Goal: Transaction & Acquisition: Purchase product/service

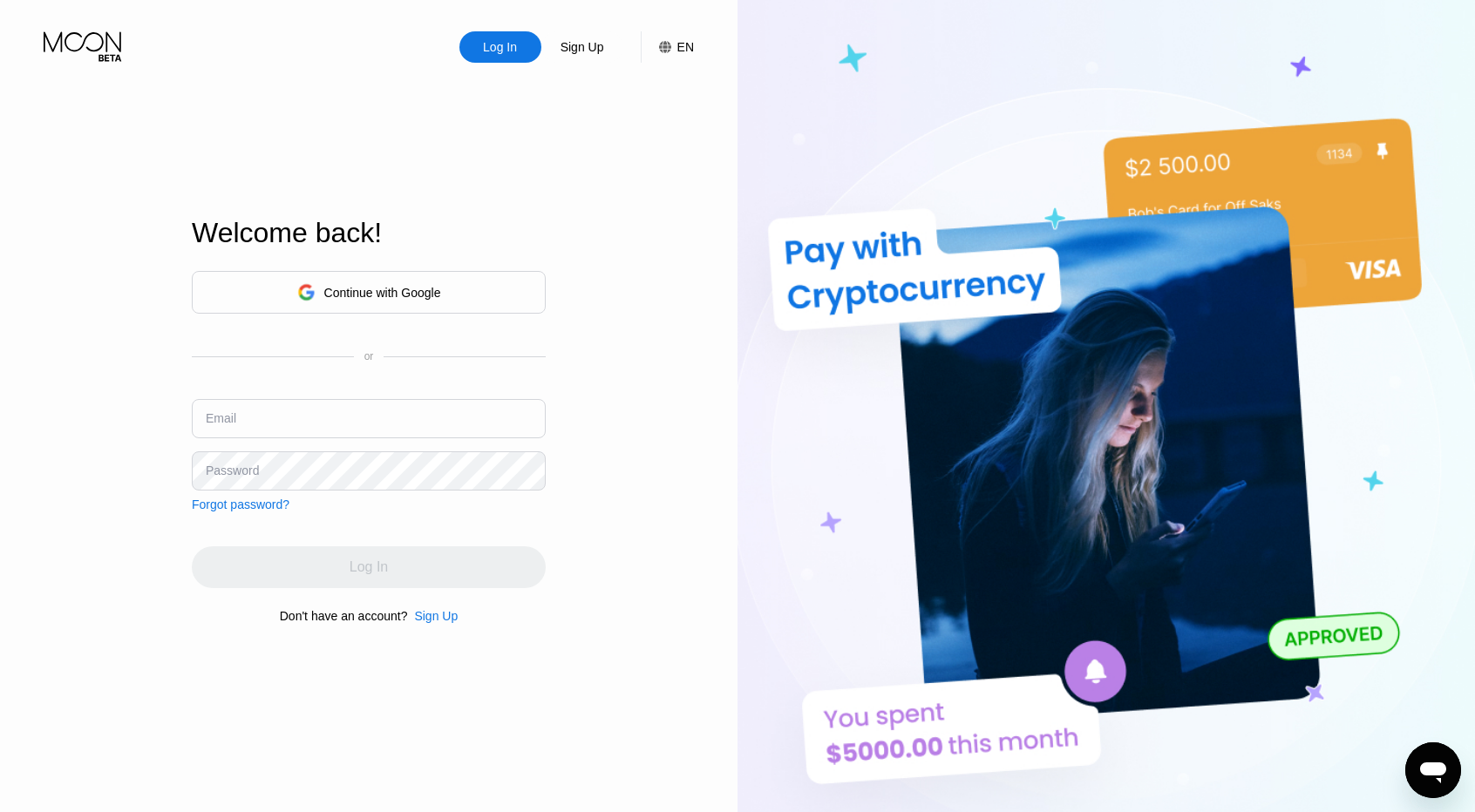
click at [524, 190] on div "Welcome back! Continue with Google or Email Password Forgot password? Log In Do…" at bounding box center [369, 420] width 354 height 893
drag, startPoint x: 0, startPoint y: 397, endPoint x: 43, endPoint y: 400, distance: 43.1
click at [0, 397] on div "Log In Sign Up EN Language English Save Welcome back! Continue with Google or E…" at bounding box center [369, 446] width 738 height 893
click at [341, 412] on input "text" at bounding box center [369, 418] width 354 height 39
paste input "[EMAIL_ADDRESS][DOMAIN_NAME]"
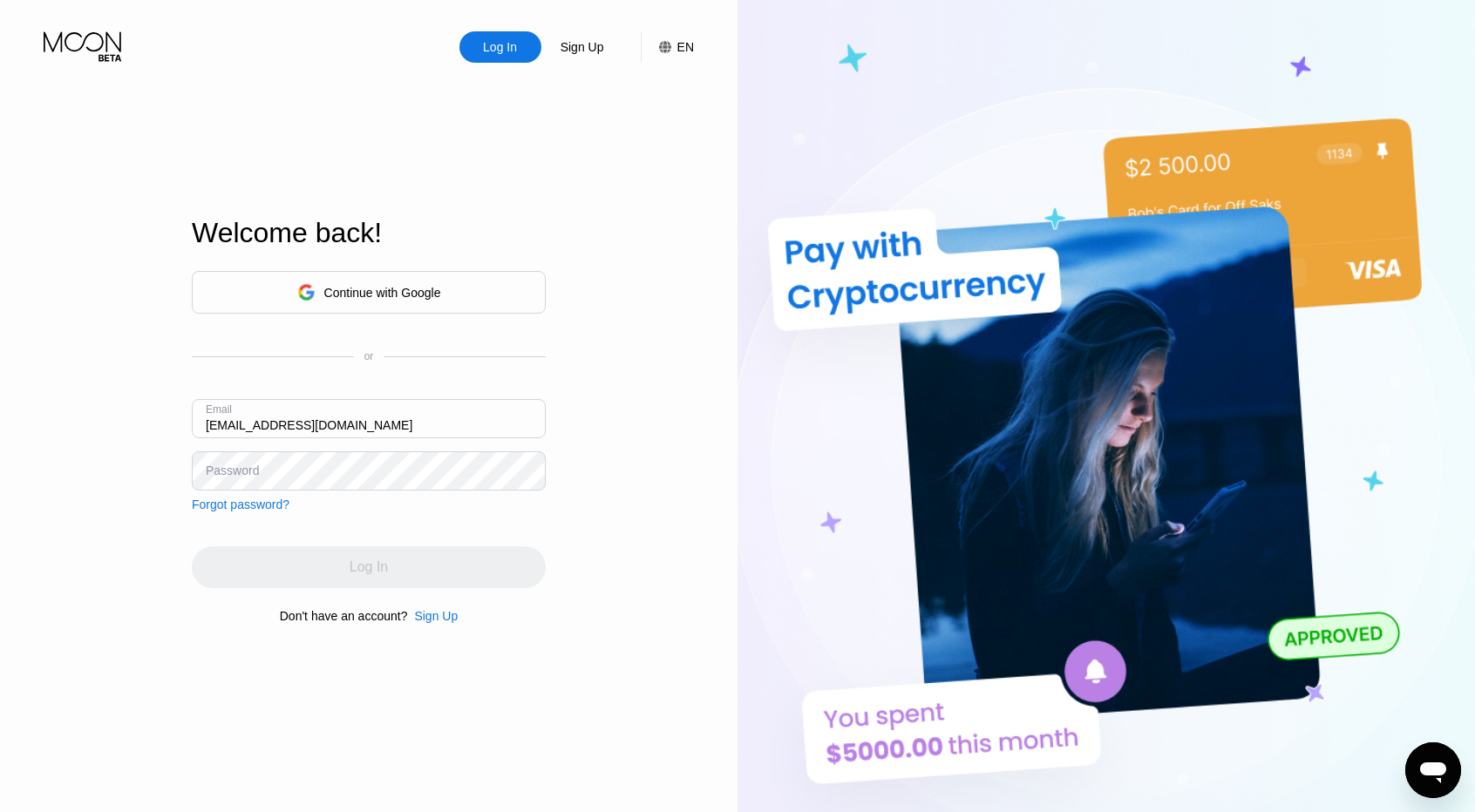
type input "[EMAIL_ADDRESS][DOMAIN_NAME]"
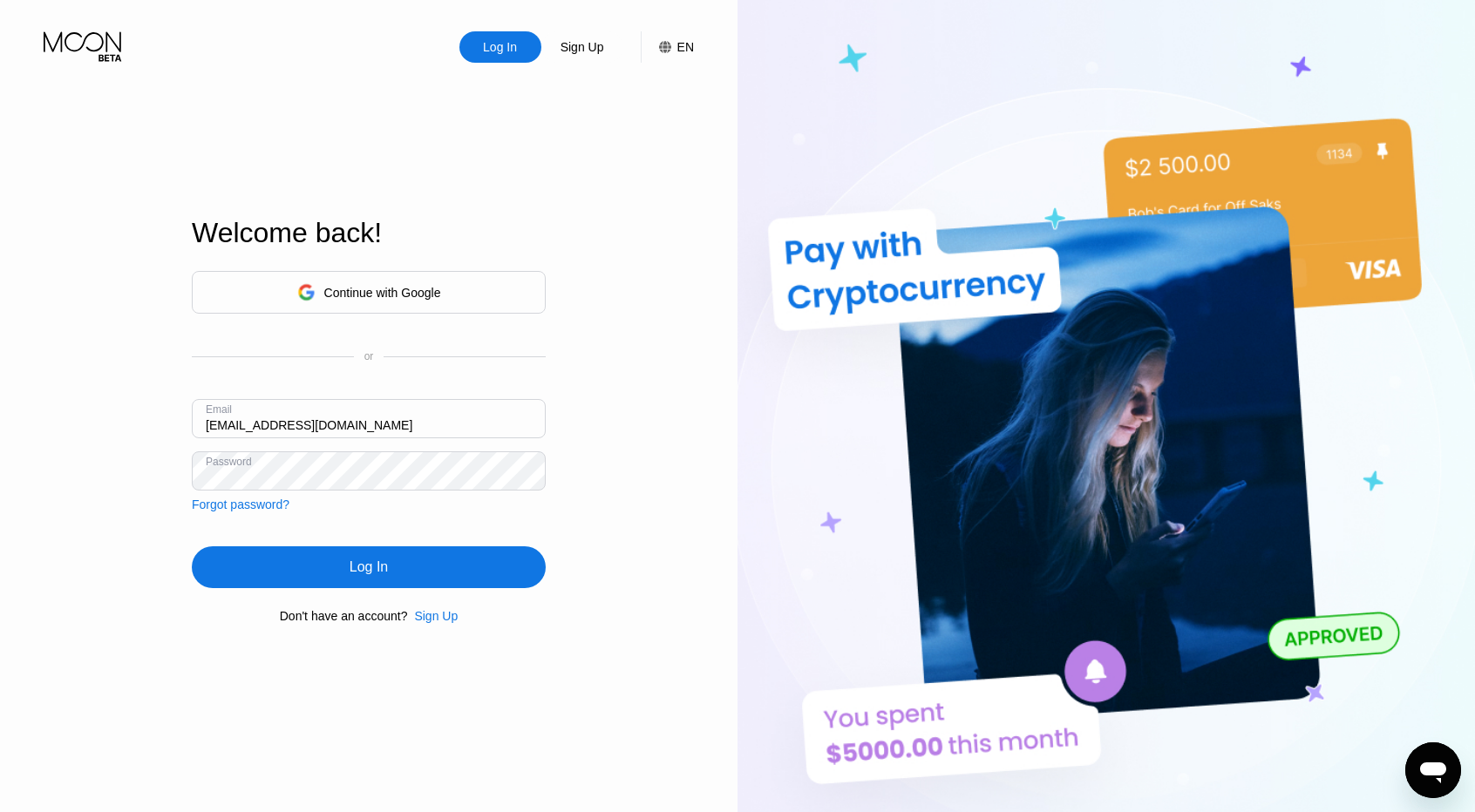
click at [361, 567] on div "Log In" at bounding box center [369, 567] width 38 height 17
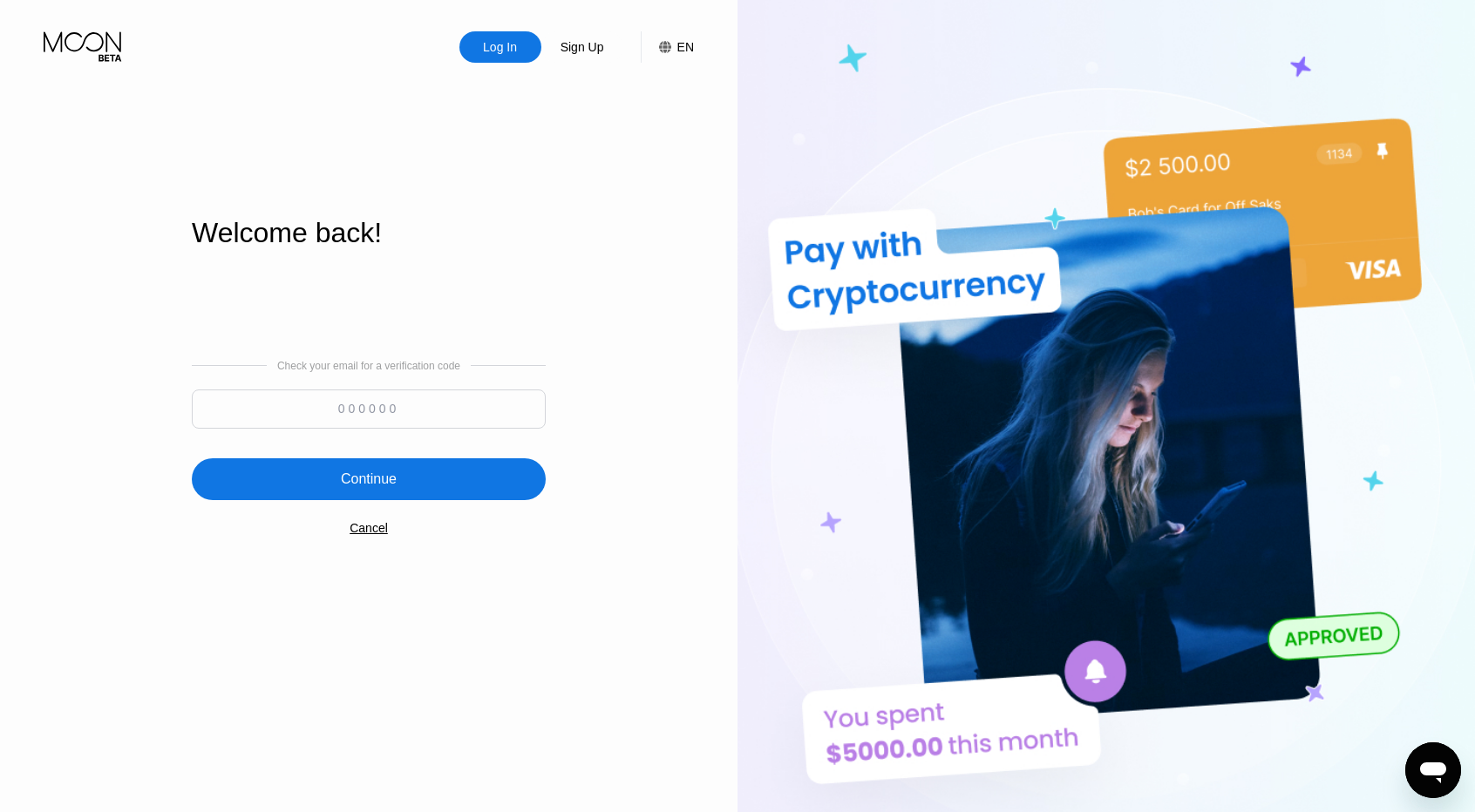
click at [430, 416] on input at bounding box center [369, 409] width 354 height 39
type input "625935"
click at [422, 461] on div "Continue" at bounding box center [369, 479] width 354 height 42
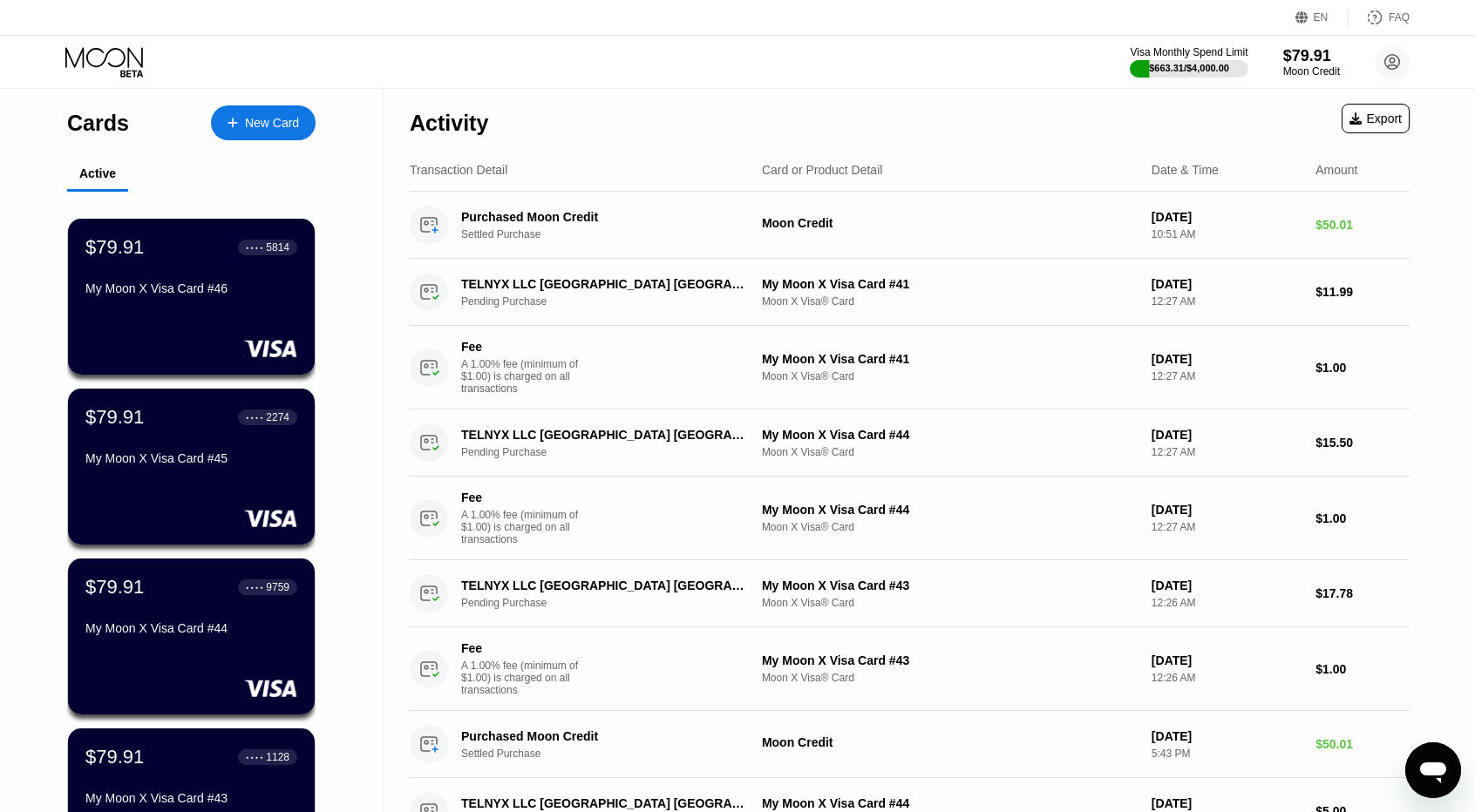
click at [786, 71] on div "Visa Monthly Spend Limit $663.31 / $4,000.00 $79.91 Moon Credit [EMAIL_ADDRESS]…" at bounding box center [738, 61] width 1475 height 52
click at [254, 123] on div "New Card" at bounding box center [272, 123] width 54 height 14
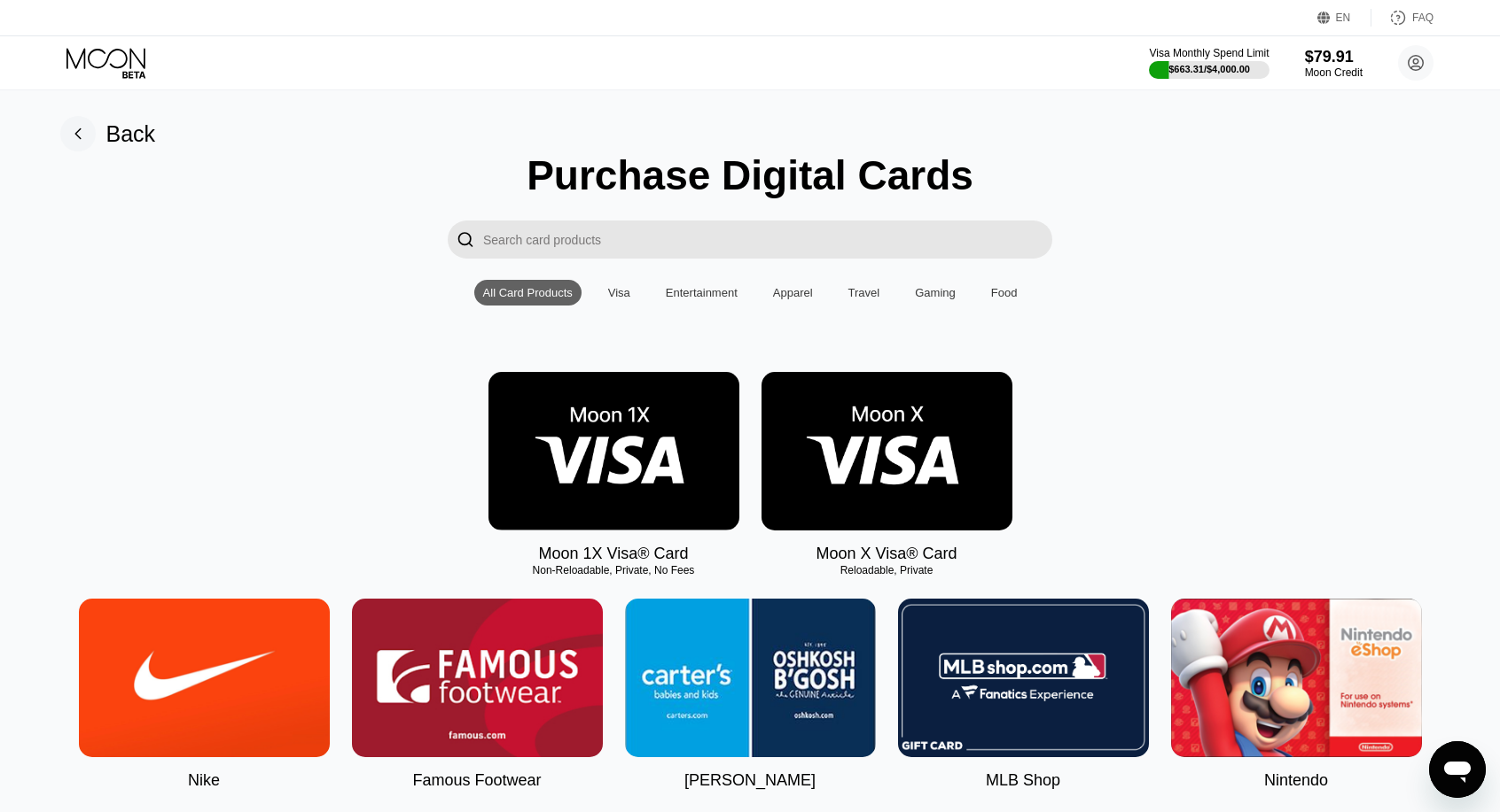
click at [922, 503] on img at bounding box center [887, 451] width 251 height 158
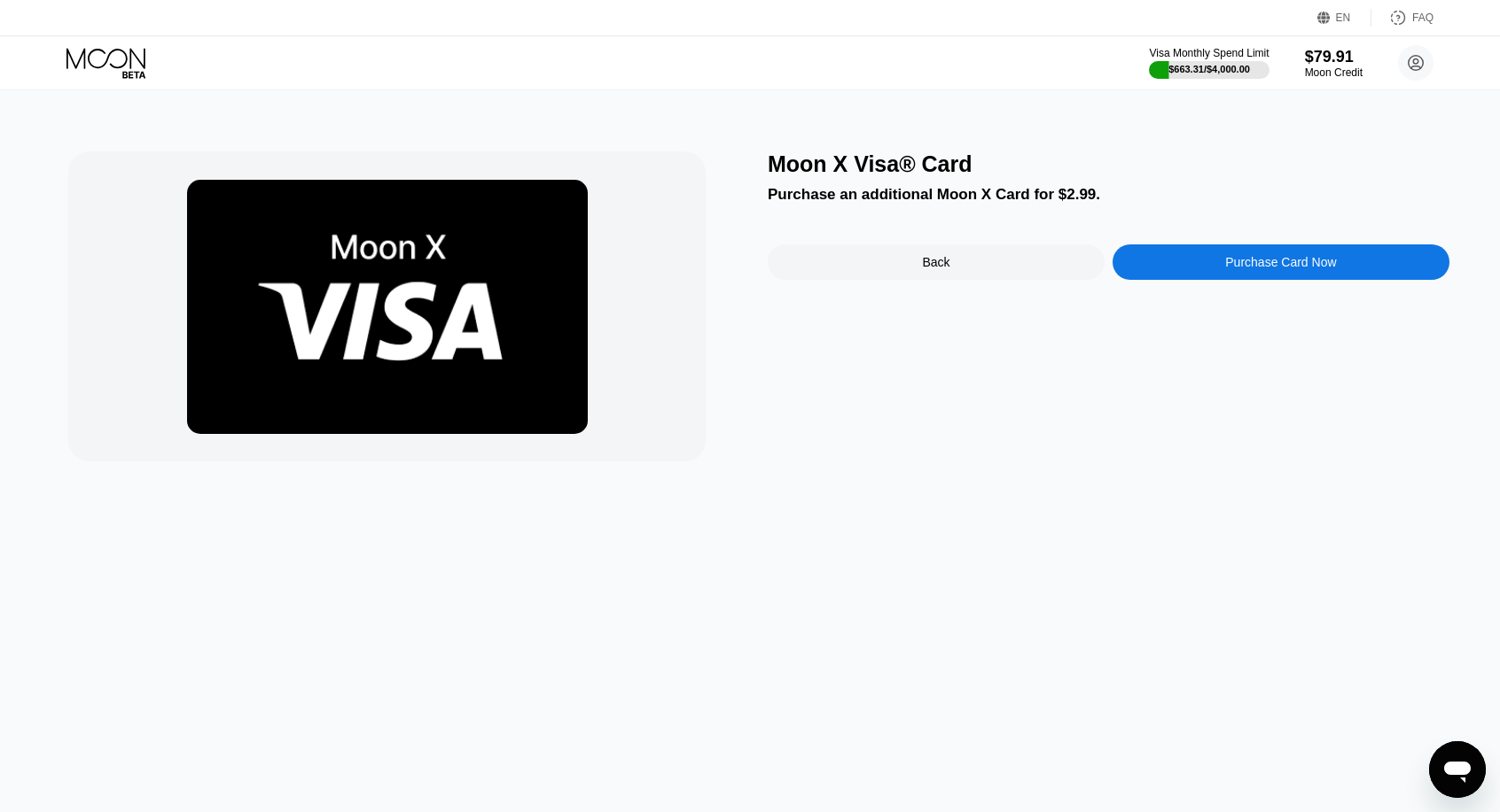
click at [1251, 256] on div "Purchase Card Now" at bounding box center [1280, 263] width 337 height 35
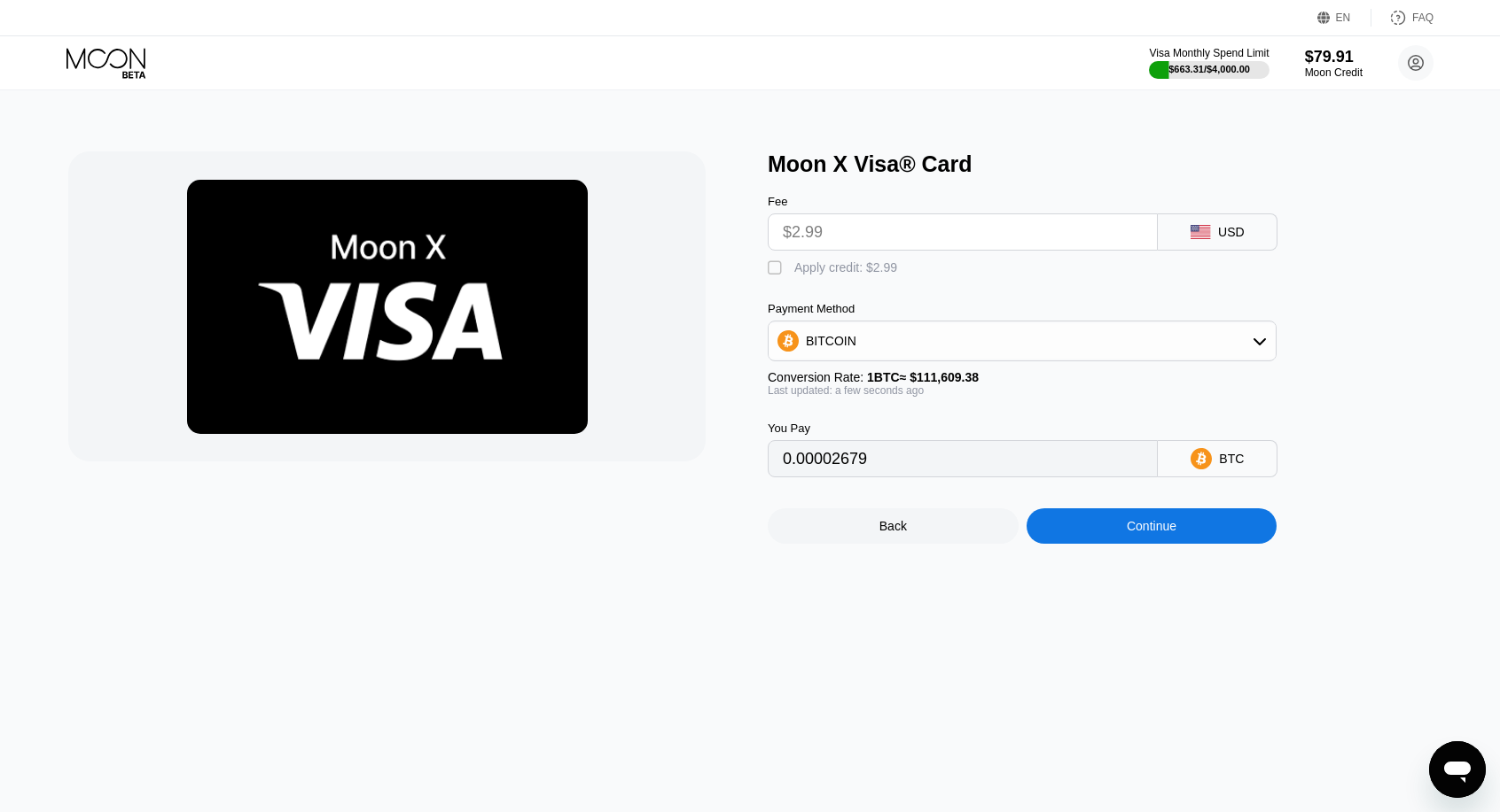
click at [819, 274] on div "Apply credit: $2.99" at bounding box center [845, 267] width 103 height 15
type input "0"
click at [1174, 533] on div "Continue" at bounding box center [1151, 526] width 50 height 15
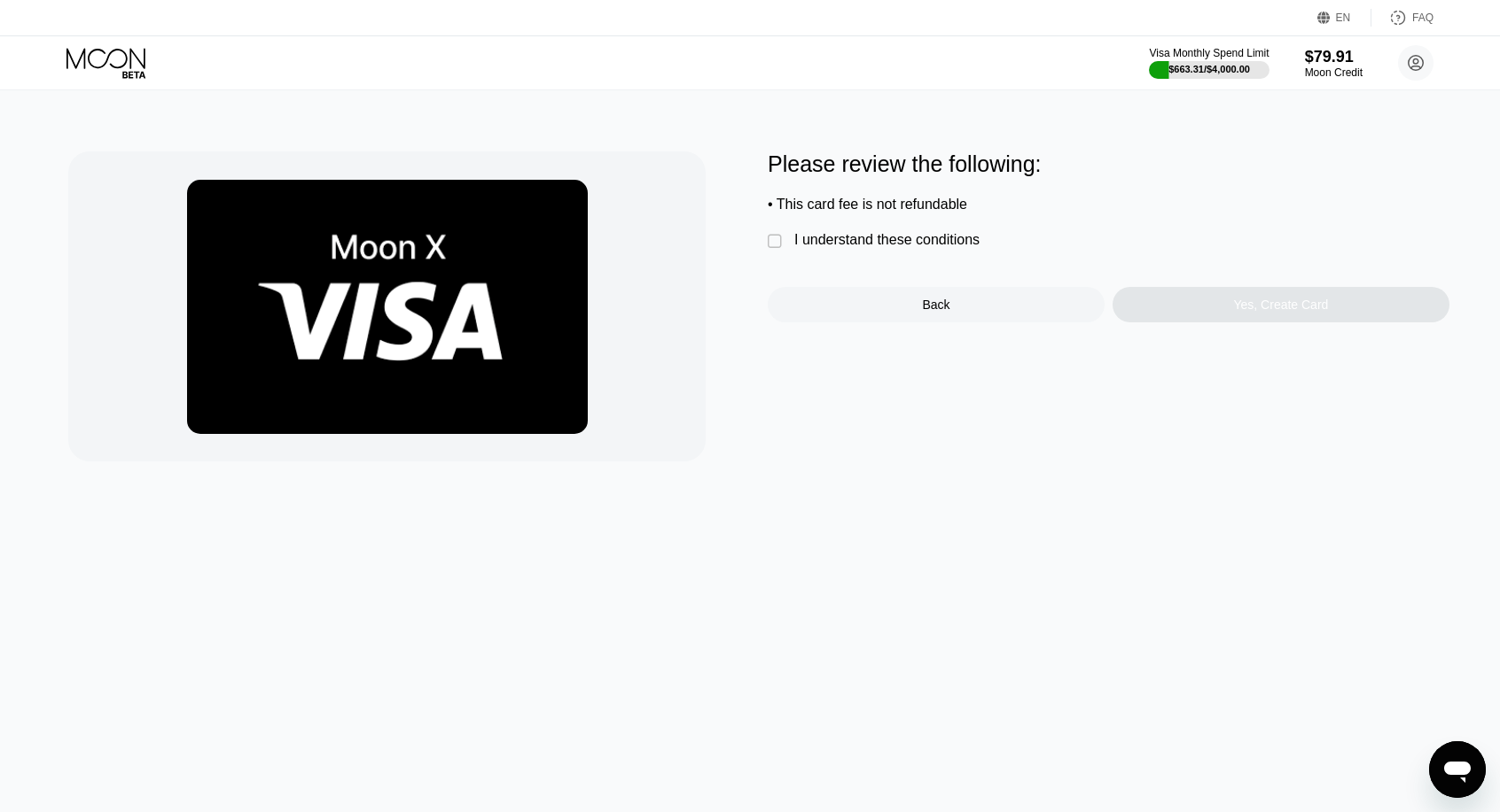
click at [913, 246] on div "I understand these conditions" at bounding box center [887, 240] width 186 height 16
click at [1341, 347] on div "Please review the following: • This card fee is not refundable  I understand t…" at bounding box center [1108, 306] width 682 height 310
click at [1283, 301] on div "Yes, Create Card" at bounding box center [1280, 304] width 337 height 35
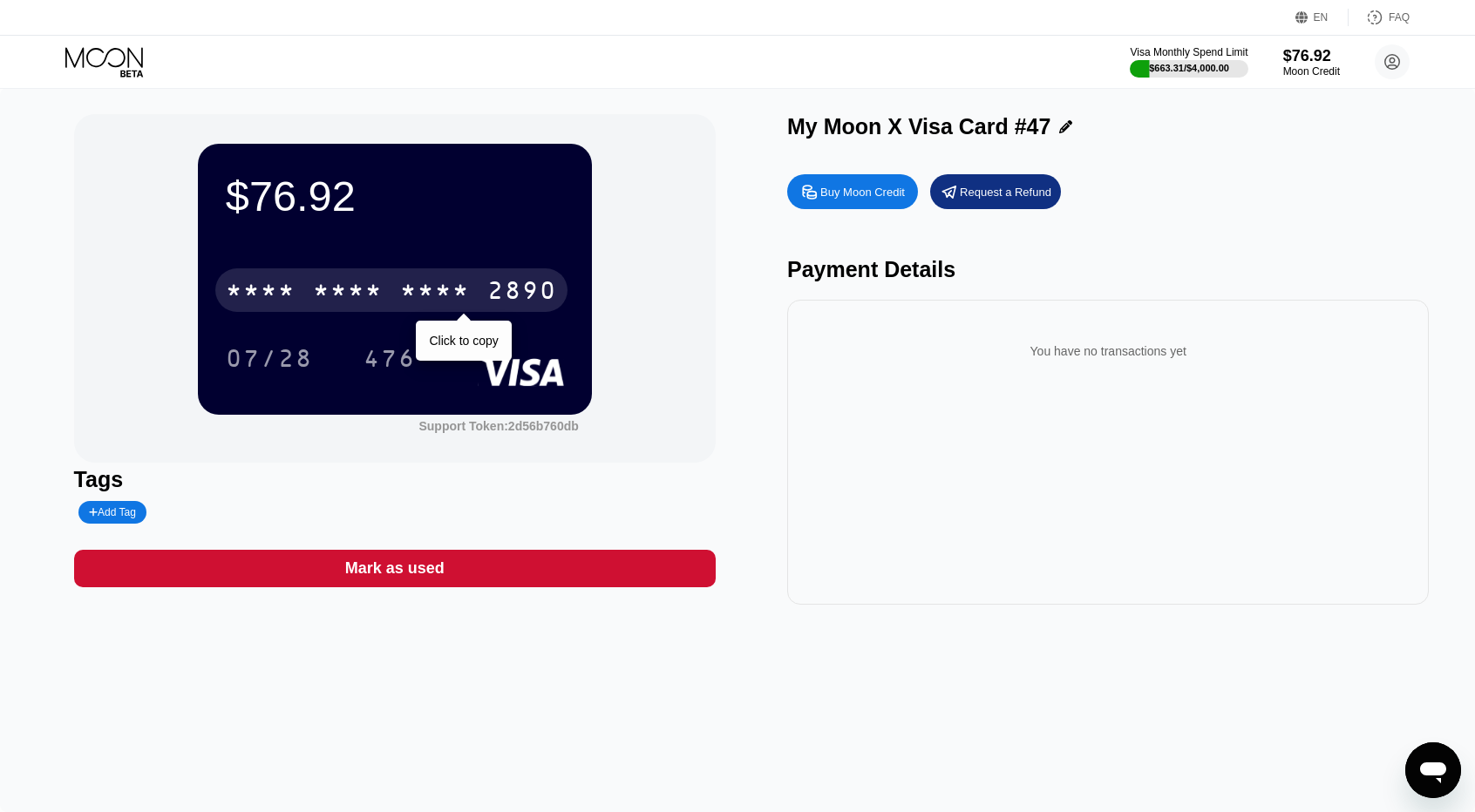
click at [301, 296] on div "* * * * * * * * * * * * 2890" at bounding box center [391, 290] width 352 height 43
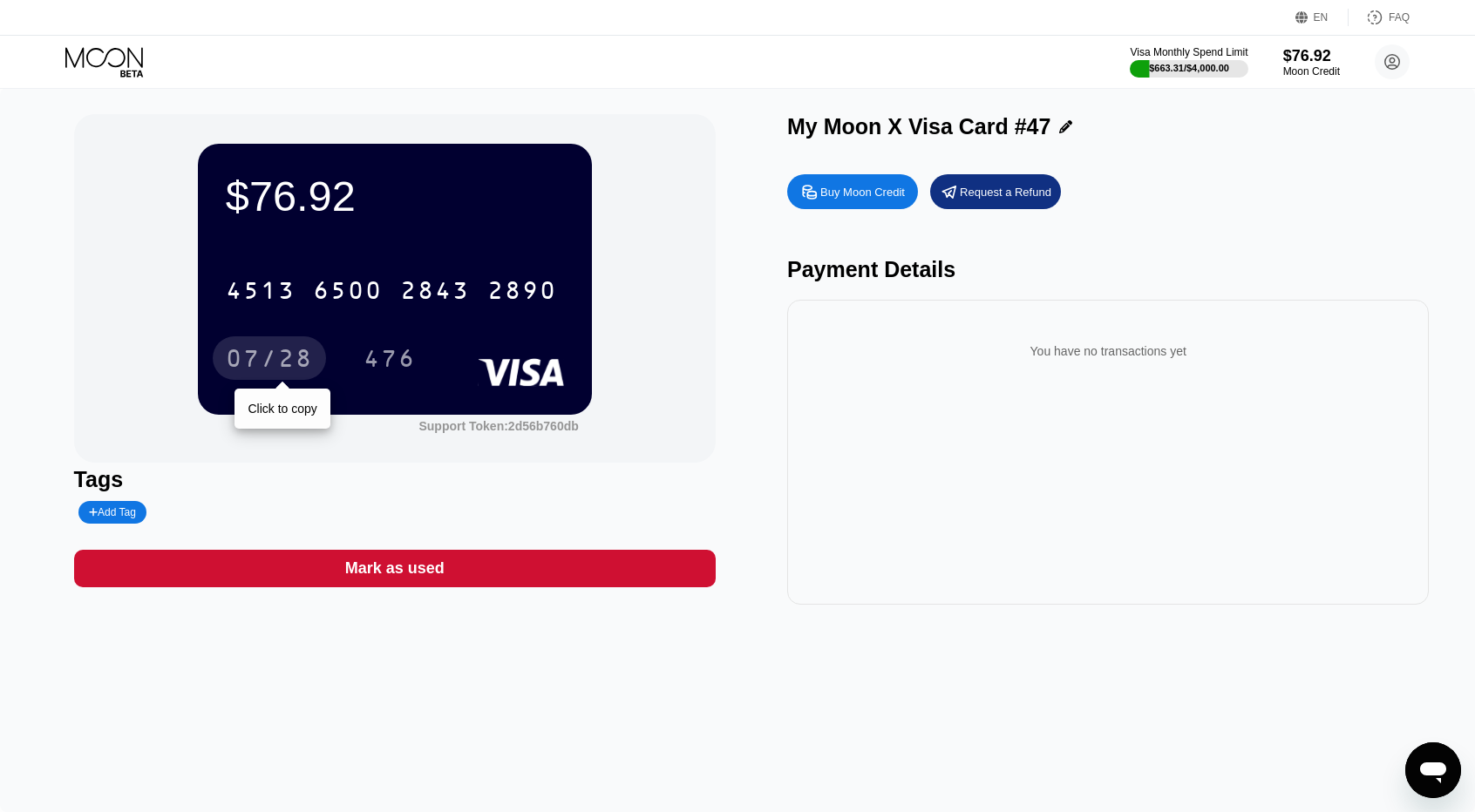
click at [272, 370] on div "07/28" at bounding box center [269, 360] width 87 height 28
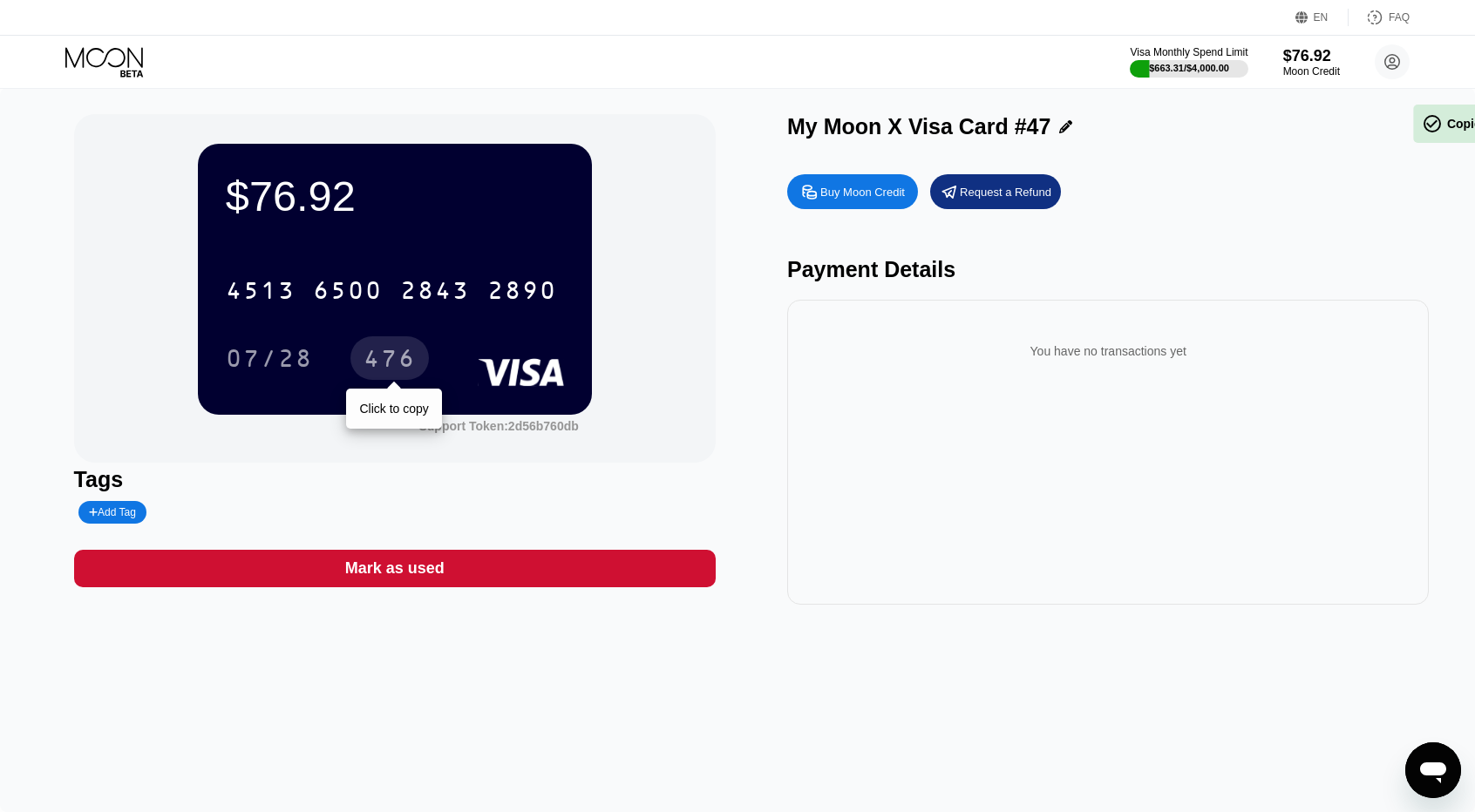
click at [396, 360] on div "476" at bounding box center [390, 360] width 52 height 28
click at [82, 67] on icon at bounding box center [106, 62] width 81 height 31
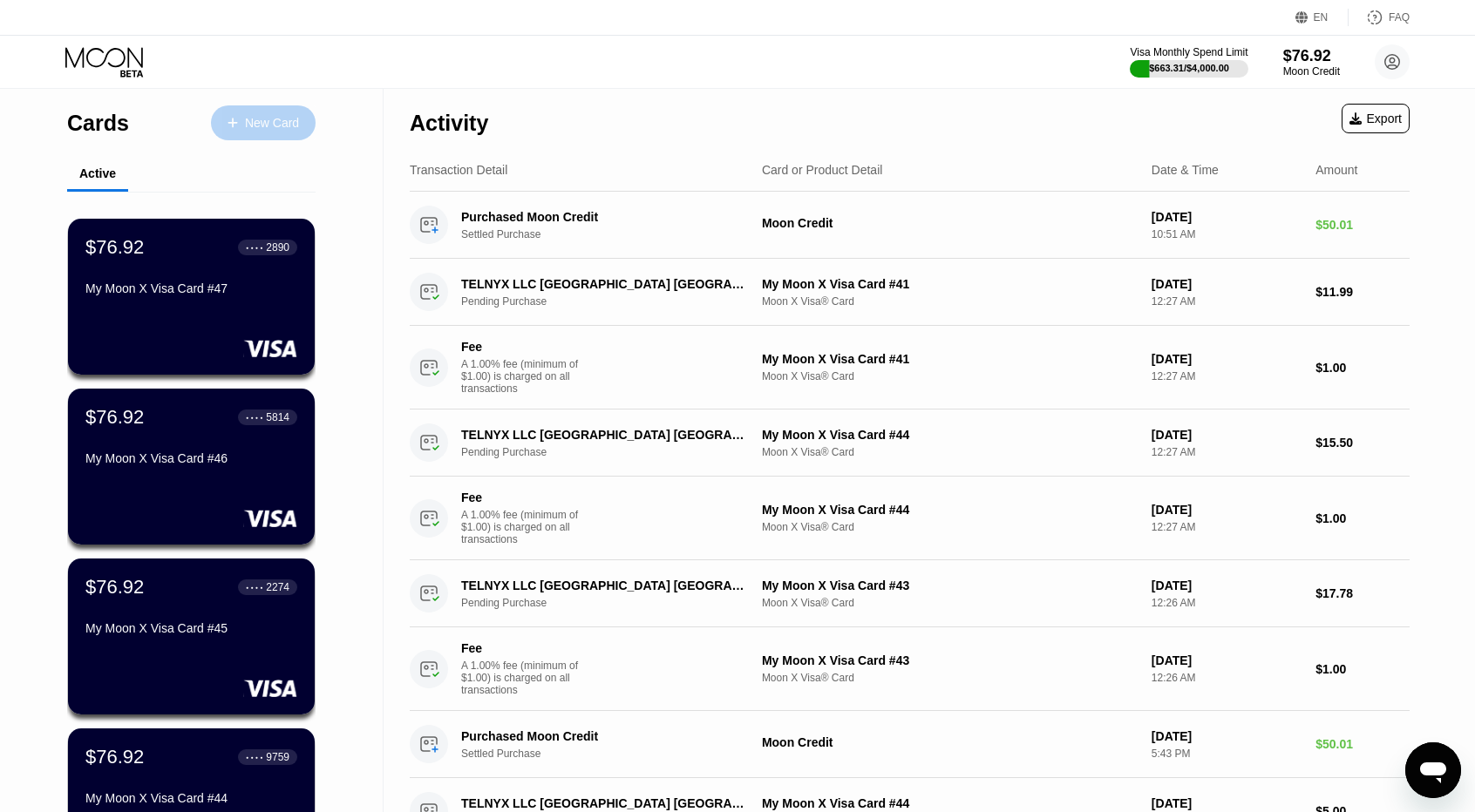
click at [276, 118] on div "New Card" at bounding box center [272, 123] width 54 height 14
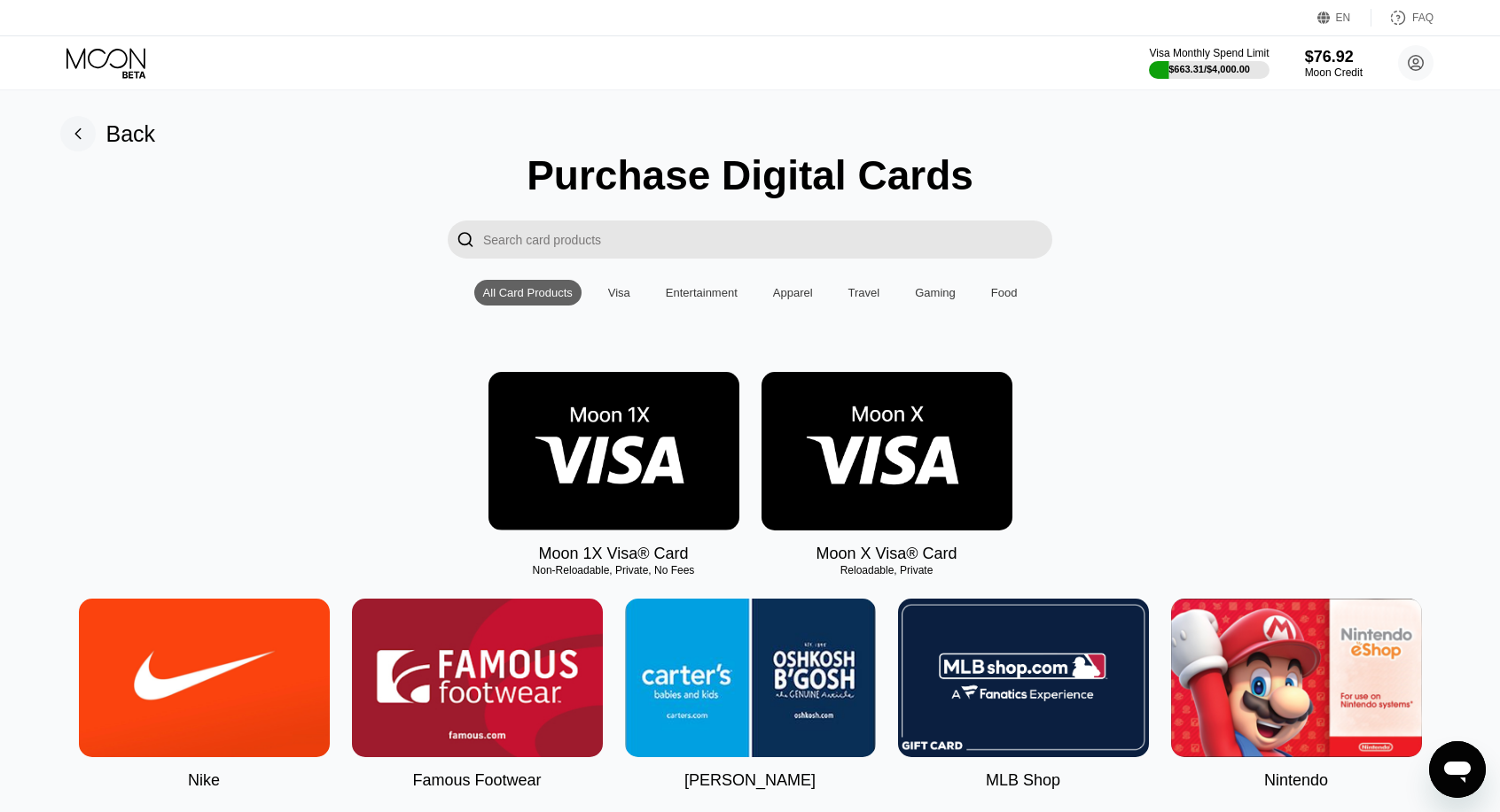
click at [916, 466] on img at bounding box center [887, 451] width 251 height 158
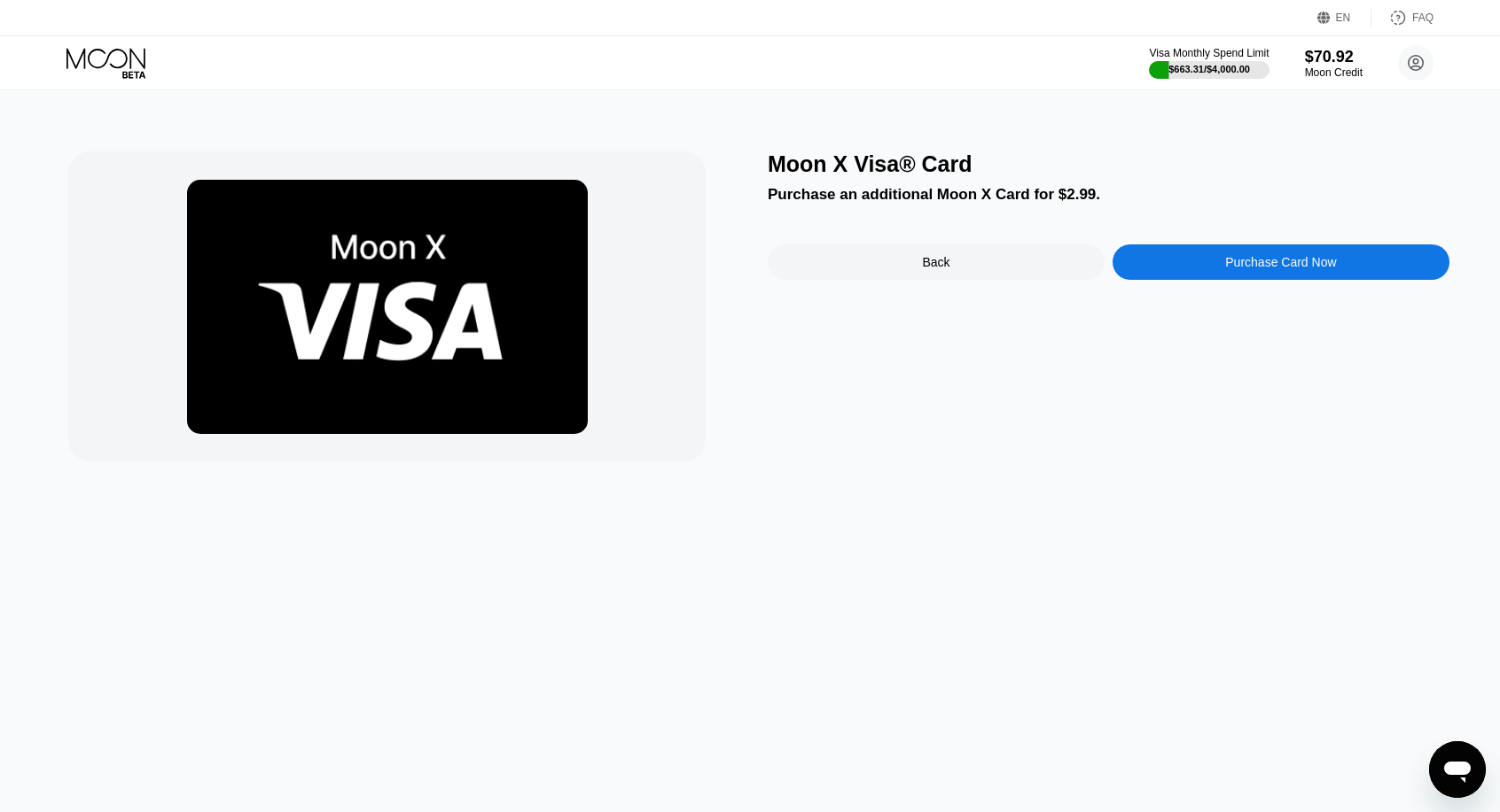
click at [1363, 297] on div "Moon X Visa® Card Purchase an additional Moon X Card for $2.99. Back Purchase C…" at bounding box center [1108, 306] width 682 height 310
click at [1342, 274] on div "Purchase Card Now" at bounding box center [1280, 263] width 337 height 35
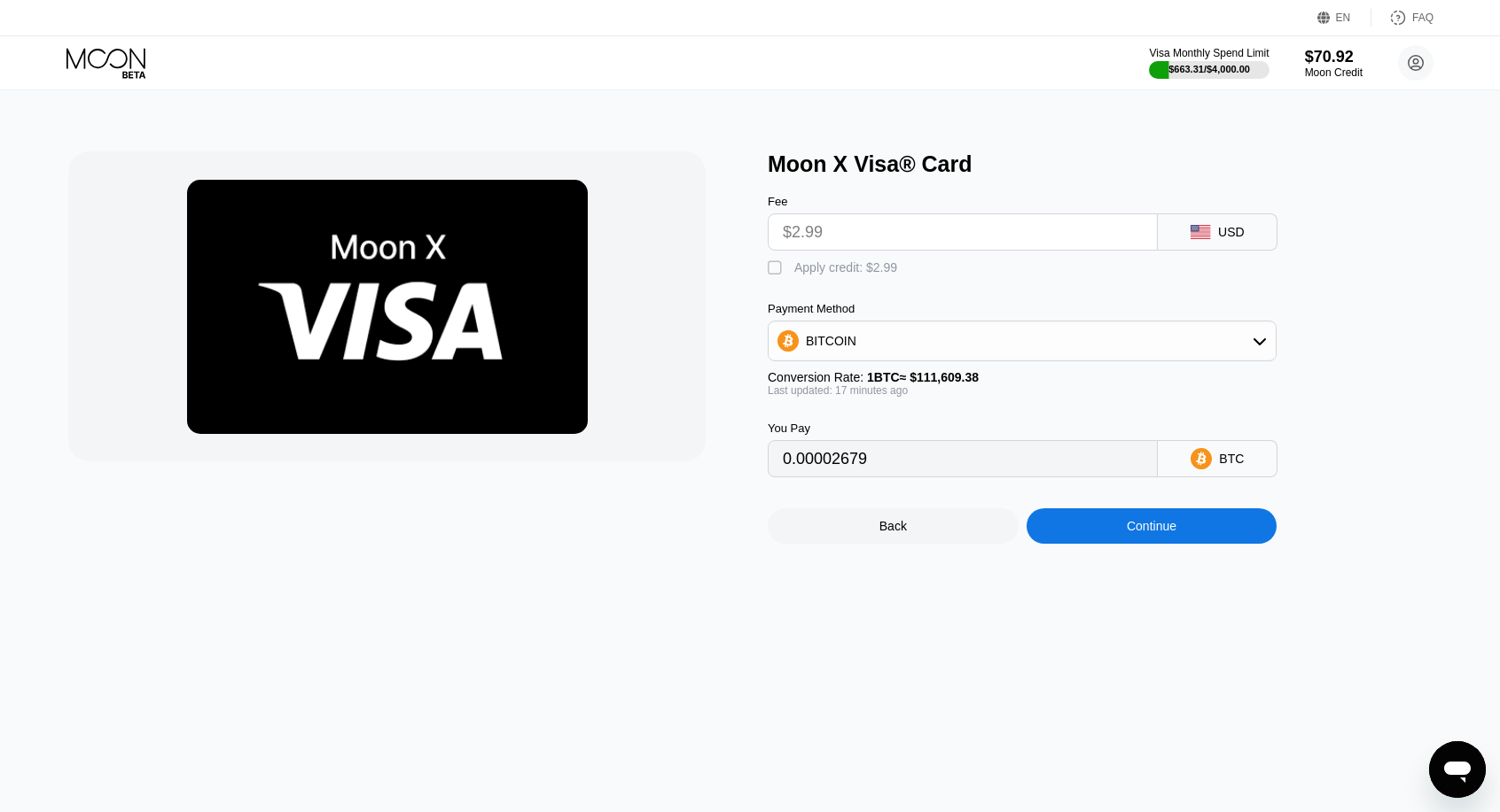
click at [818, 271] on div "Apply credit: $2.99" at bounding box center [845, 267] width 103 height 15
type input "0"
click at [1156, 533] on div "Continue" at bounding box center [1151, 526] width 50 height 15
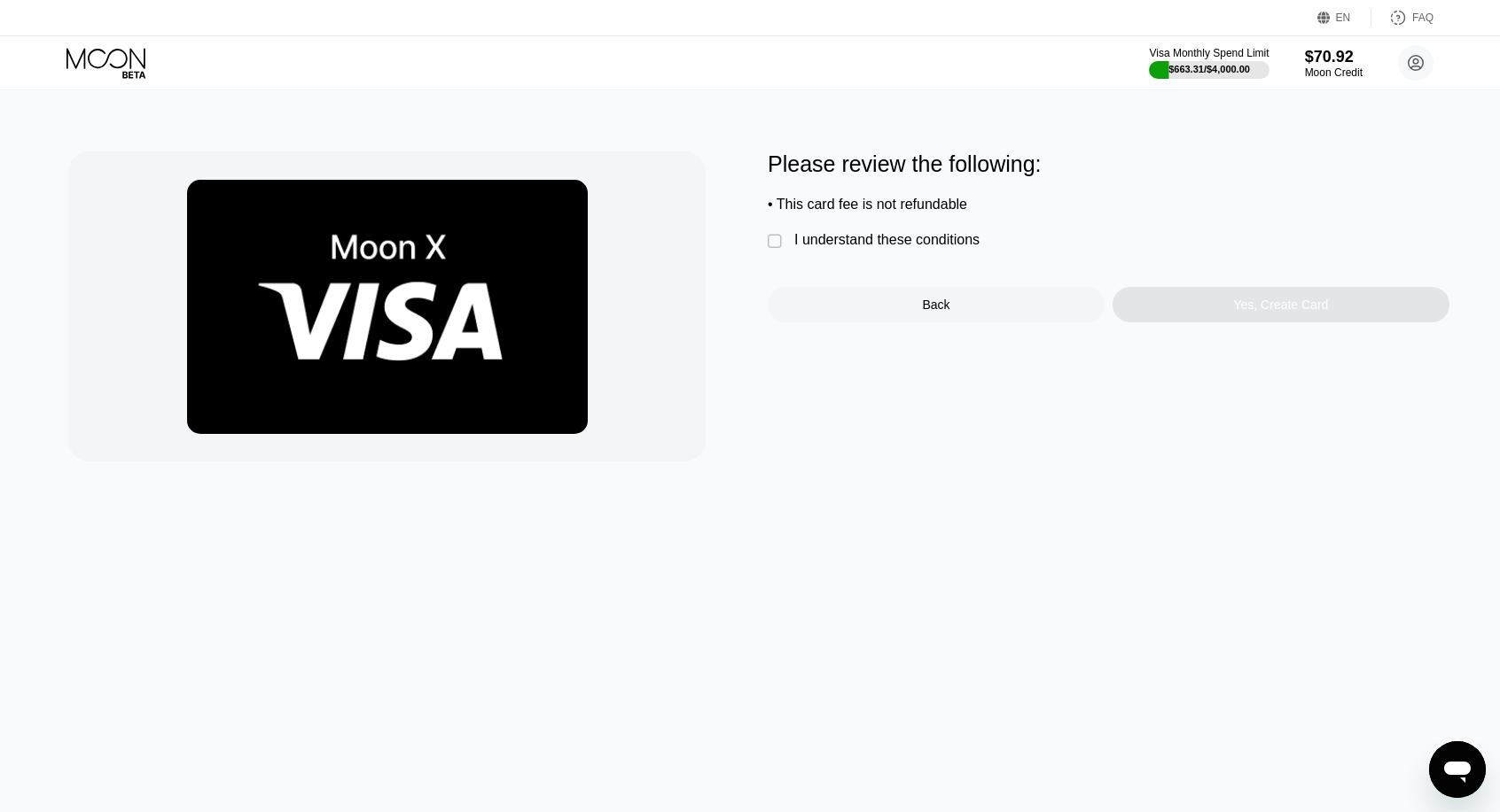
click at [805, 224] on div "Please review the following: • This card fee is not refundable  I understand t…" at bounding box center [1108, 236] width 682 height 171
click at [823, 241] on div "I understand these conditions" at bounding box center [887, 240] width 186 height 16
click at [1268, 322] on div "Yes, Create Card" at bounding box center [1280, 304] width 337 height 35
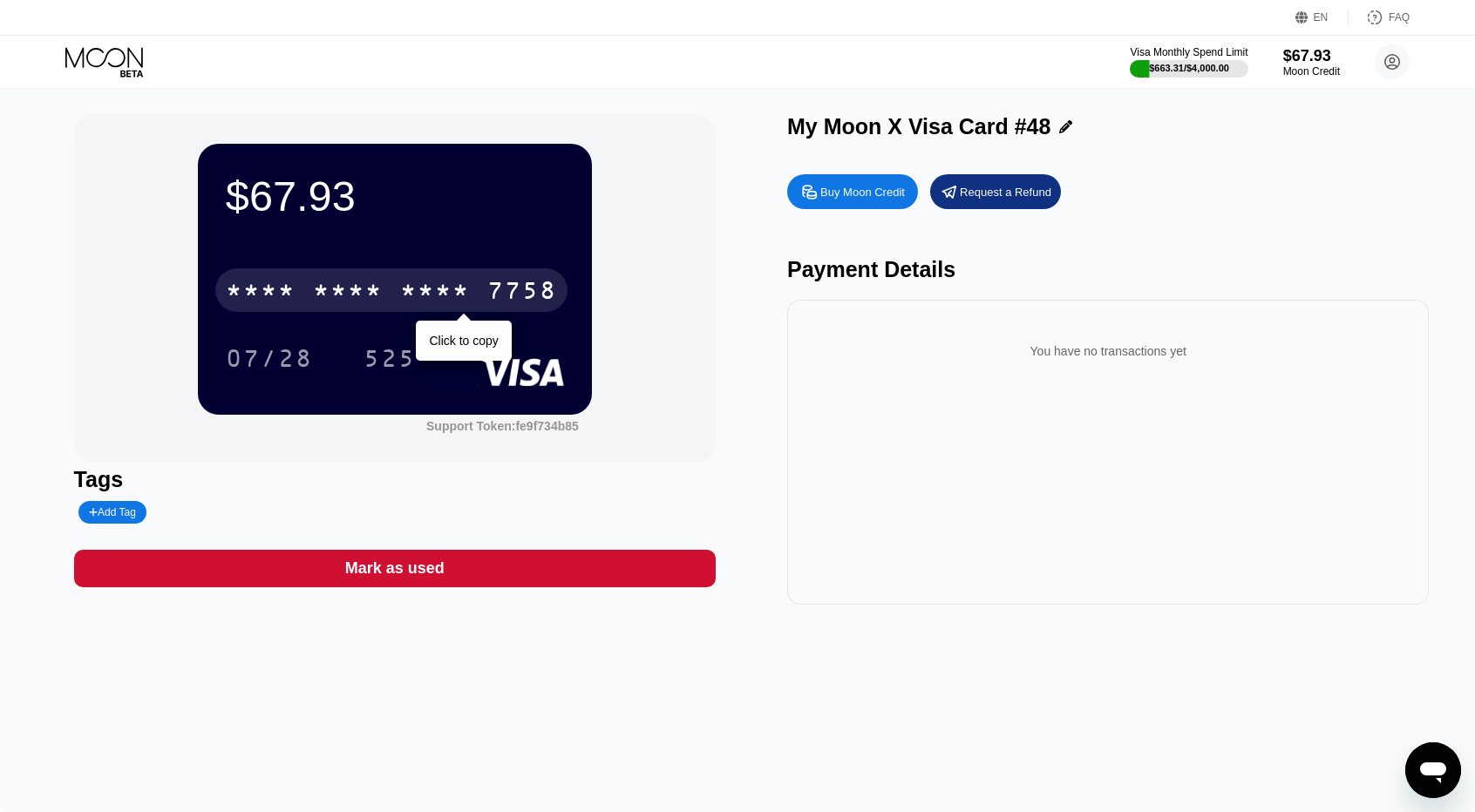
click at [345, 284] on div "* * * *" at bounding box center [348, 292] width 70 height 28
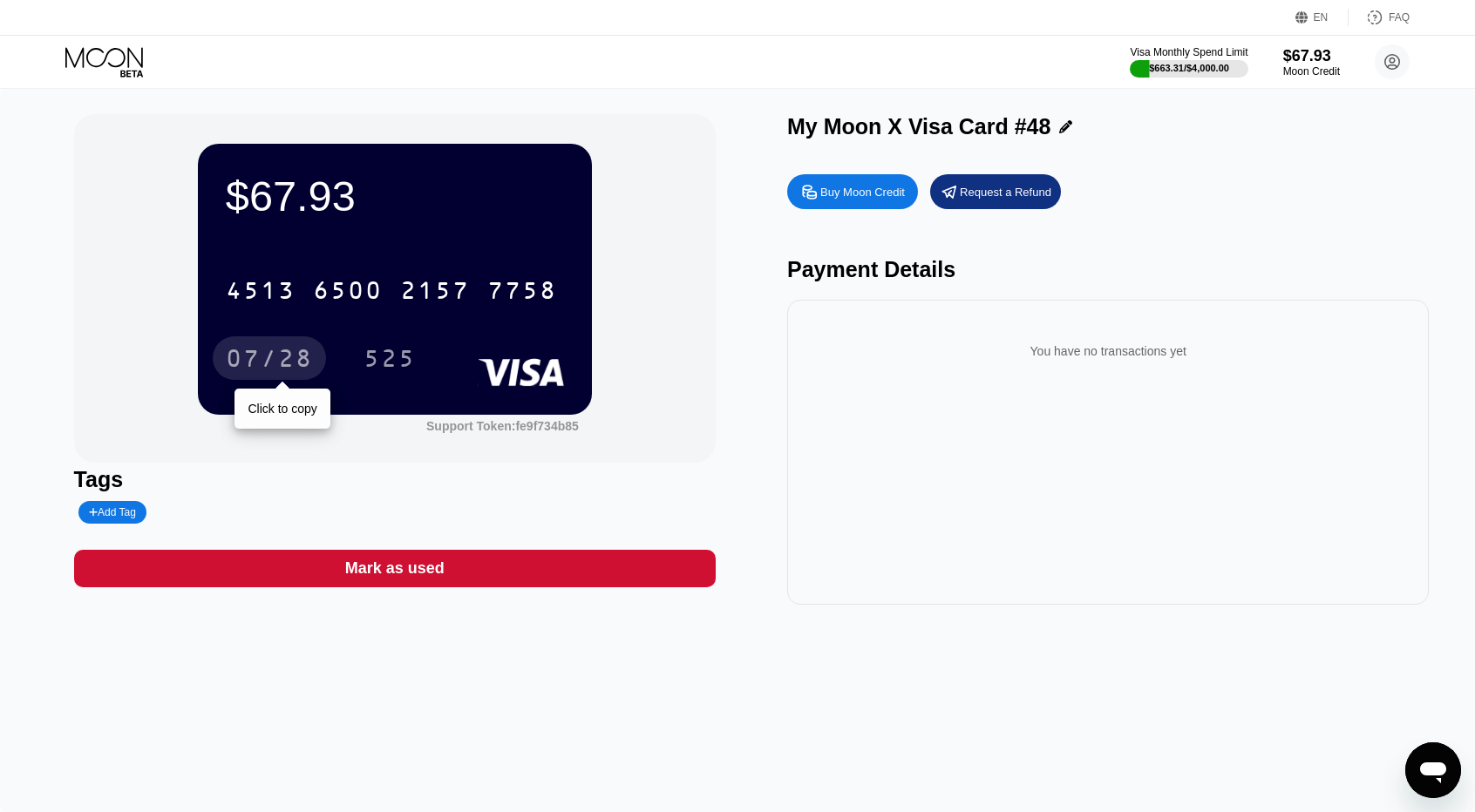
click at [269, 365] on div "07/28" at bounding box center [269, 360] width 87 height 28
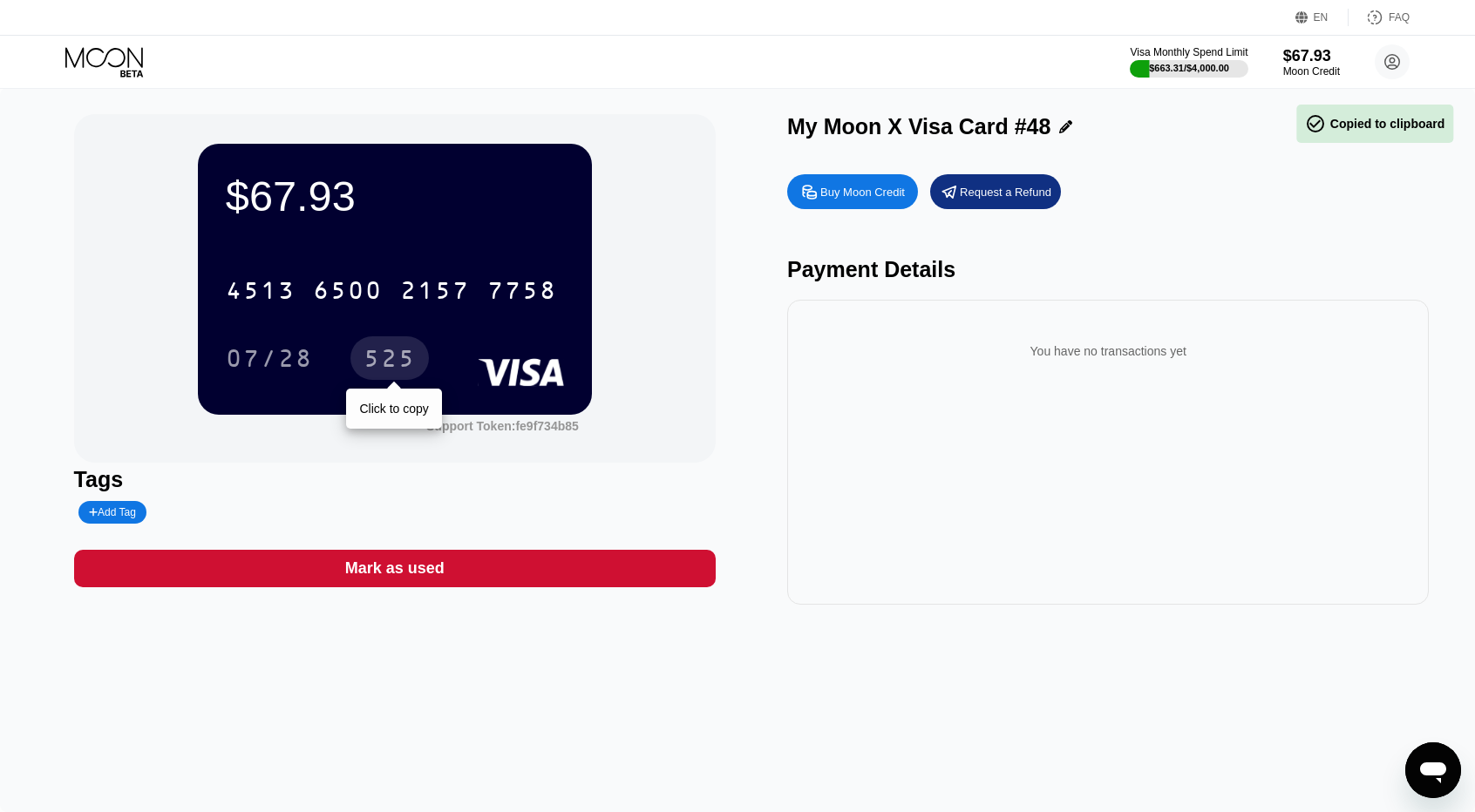
click at [400, 368] on div "525" at bounding box center [390, 360] width 52 height 28
